Goal: Information Seeking & Learning: Learn about a topic

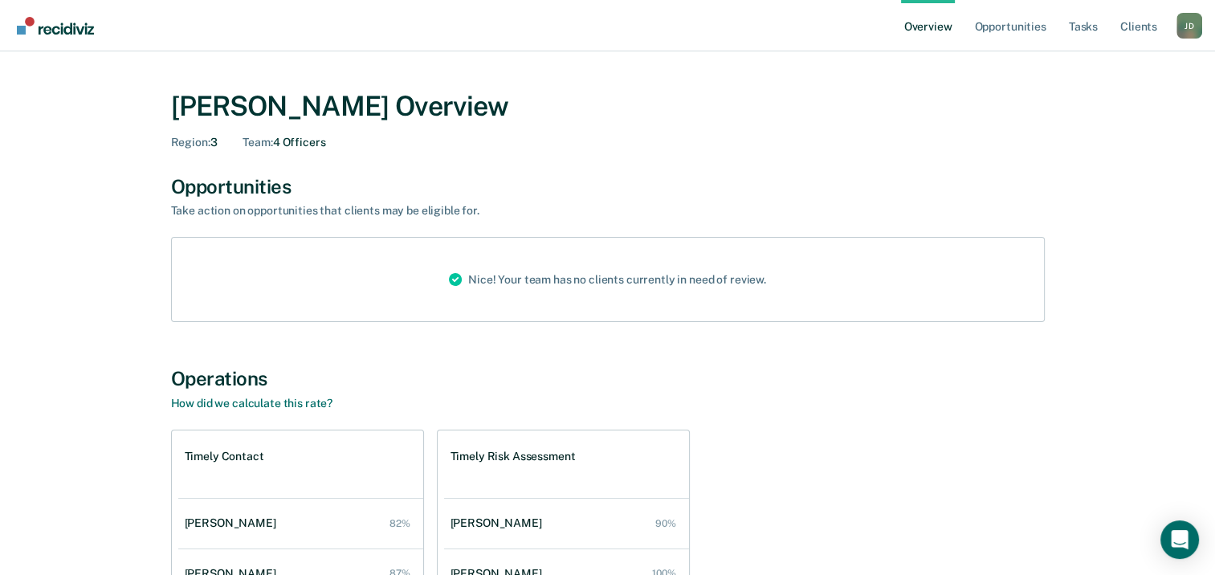
click at [694, 156] on div "[PERSON_NAME] Overview Region : 3 Team : 4 Officers" at bounding box center [607, 117] width 873 height 92
